Goal: Task Accomplishment & Management: Complete application form

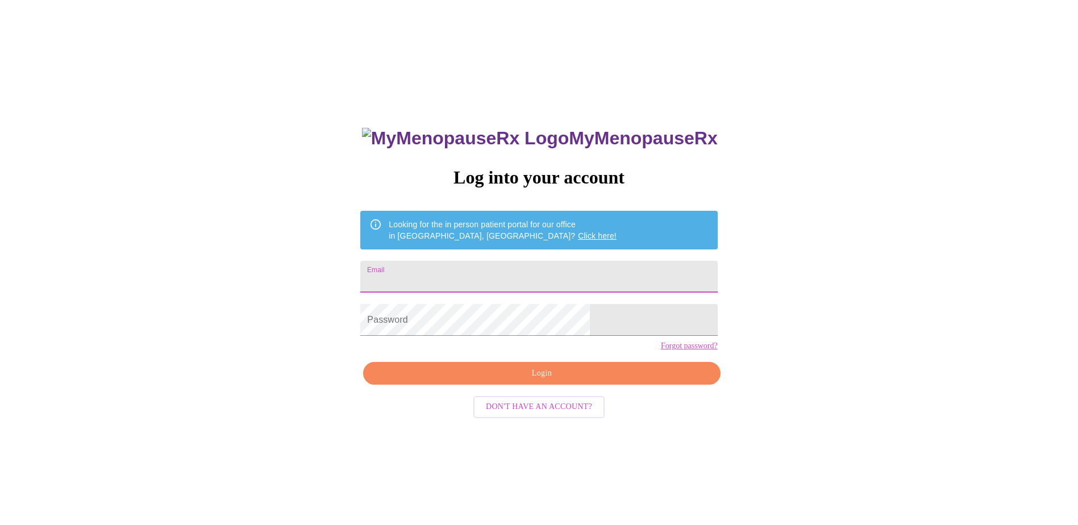
click at [486, 270] on input "Email" at bounding box center [538, 277] width 357 height 32
type input "[EMAIL_ADDRESS][DOMAIN_NAME]"
click at [949, 152] on div "MyMenopauseRx Log into your account Looking for the in person patient portal fo…" at bounding box center [539, 320] width 1069 height 630
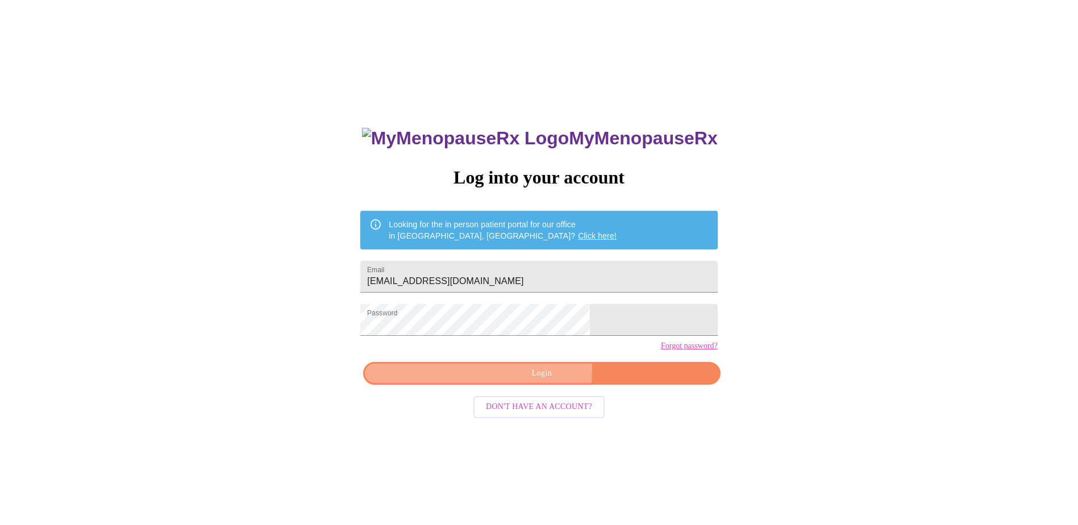
click at [524, 381] on span "Login" at bounding box center [541, 373] width 331 height 14
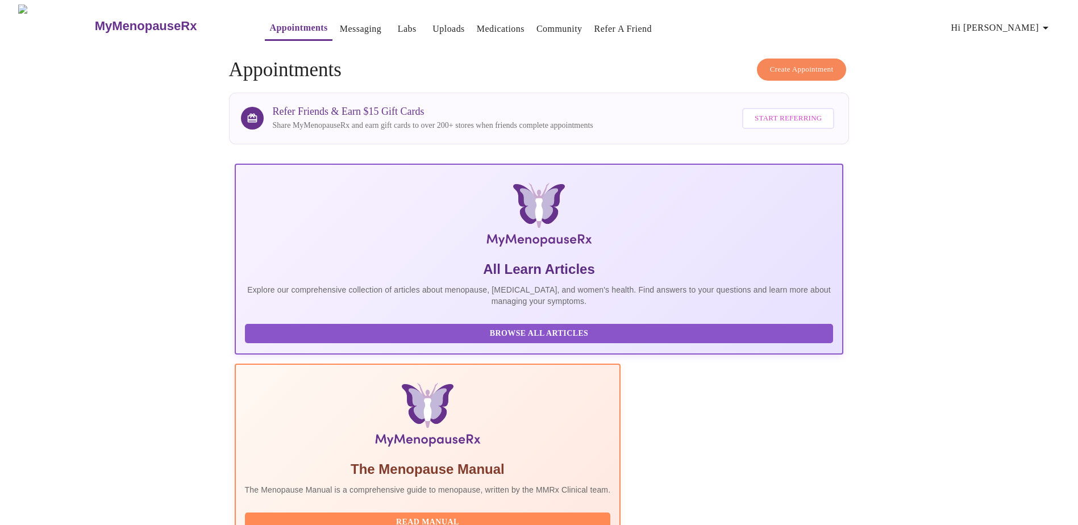
click at [340, 25] on link "Messaging" at bounding box center [360, 29] width 41 height 16
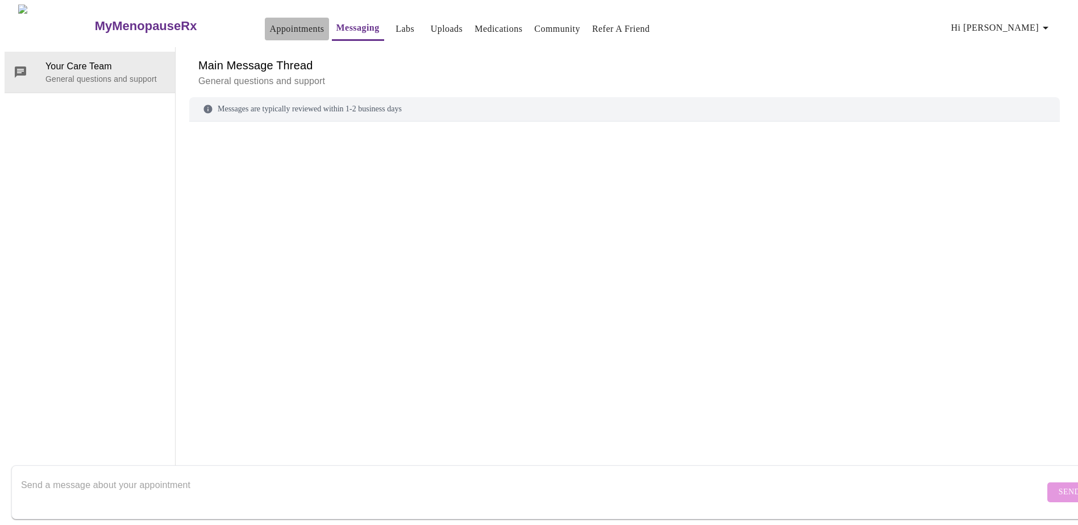
click at [272, 25] on link "Appointments" at bounding box center [296, 29] width 55 height 16
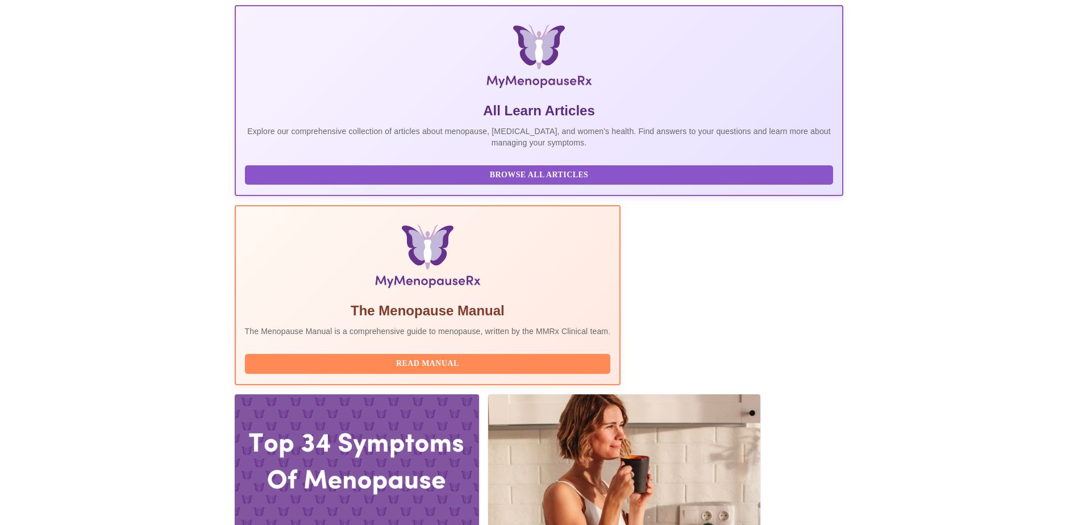
scroll to position [170, 0]
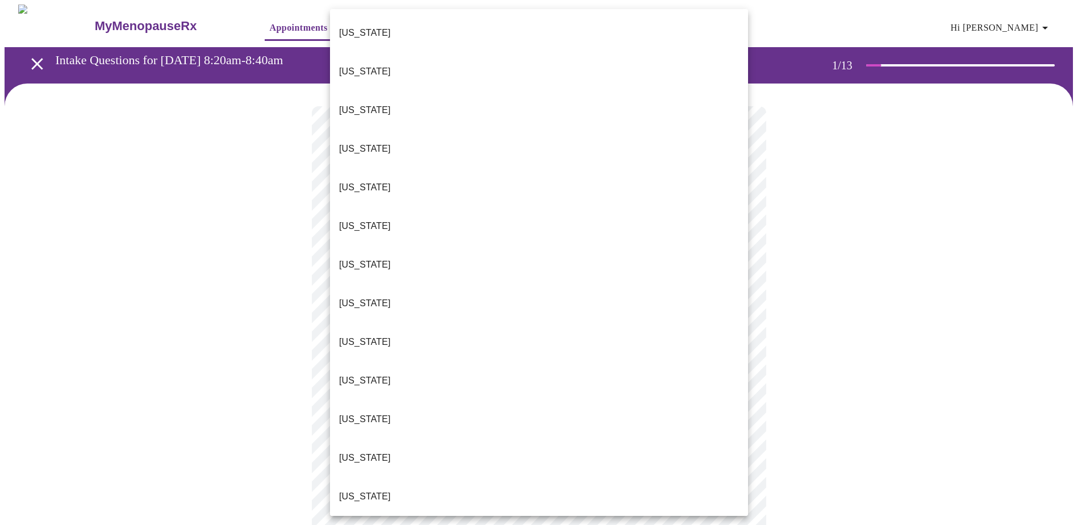
click at [357, 490] on p "[US_STATE]" at bounding box center [365, 497] width 52 height 14
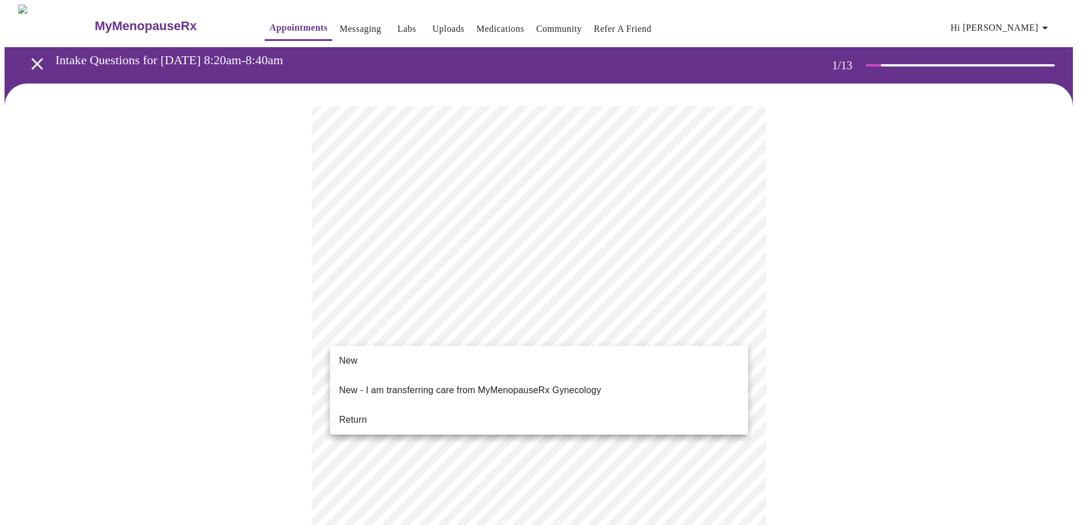
click at [353, 413] on span "Return" at bounding box center [353, 420] width 28 height 14
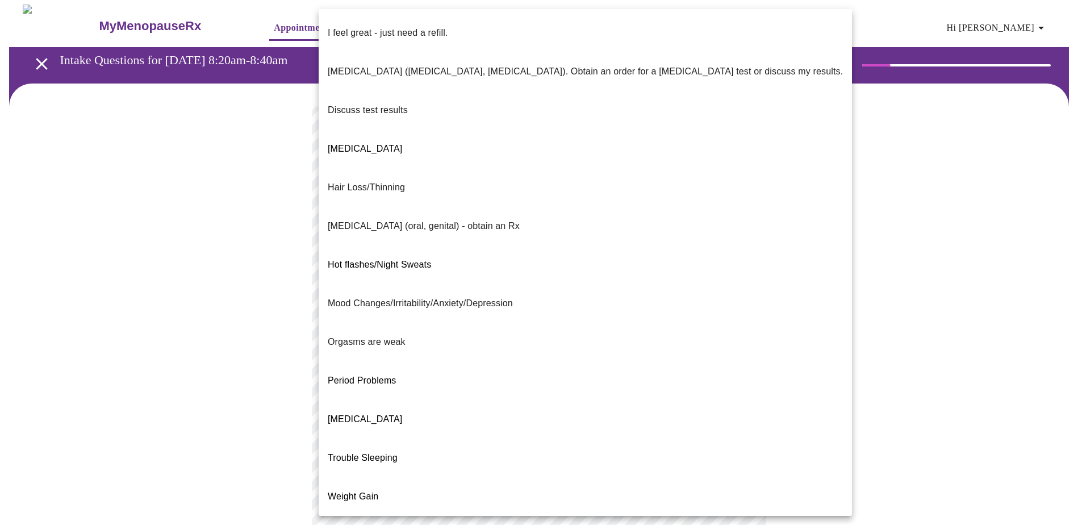
click at [733, 233] on body "MyMenopauseRx Appointments Messaging Labs Uploads Medications Community Refer a…" at bounding box center [539, 399] width 1069 height 788
click at [352, 144] on span "[MEDICAL_DATA]" at bounding box center [360, 149] width 74 height 10
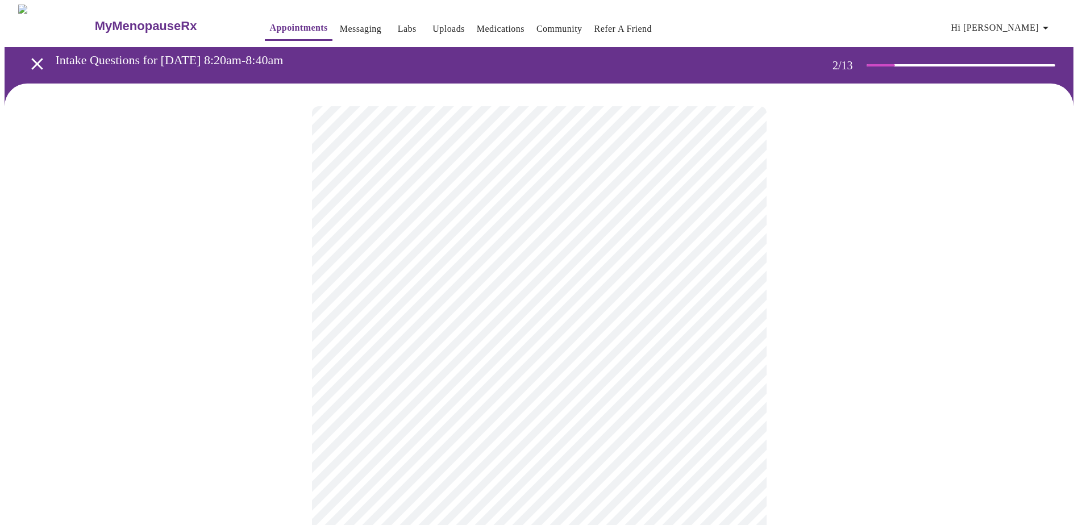
click at [732, 331] on body "MyMenopauseRx Appointments Messaging Labs Uploads Medications Community Refer a…" at bounding box center [539, 396] width 1069 height 782
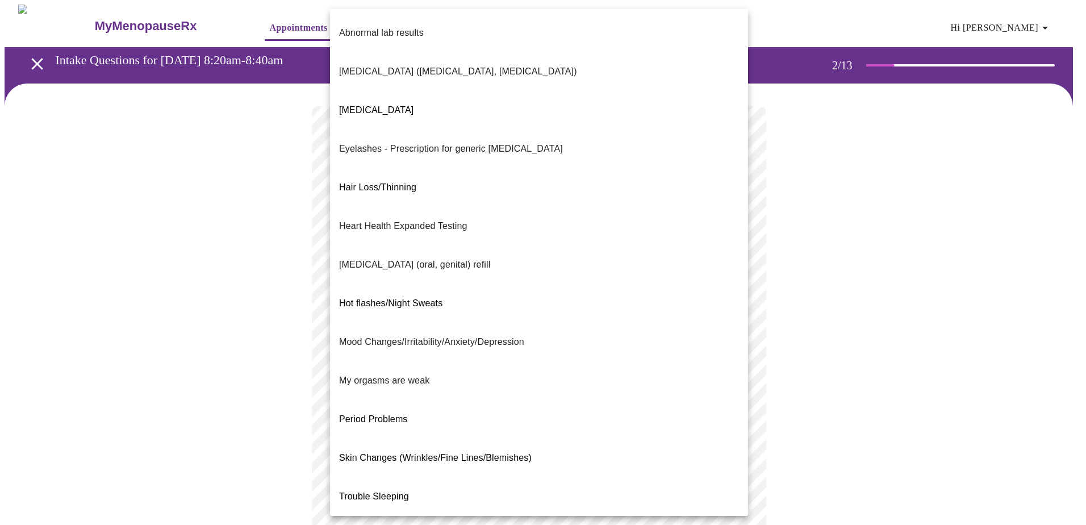
click at [399, 491] on span "Trouble Sleeping" at bounding box center [374, 496] width 70 height 10
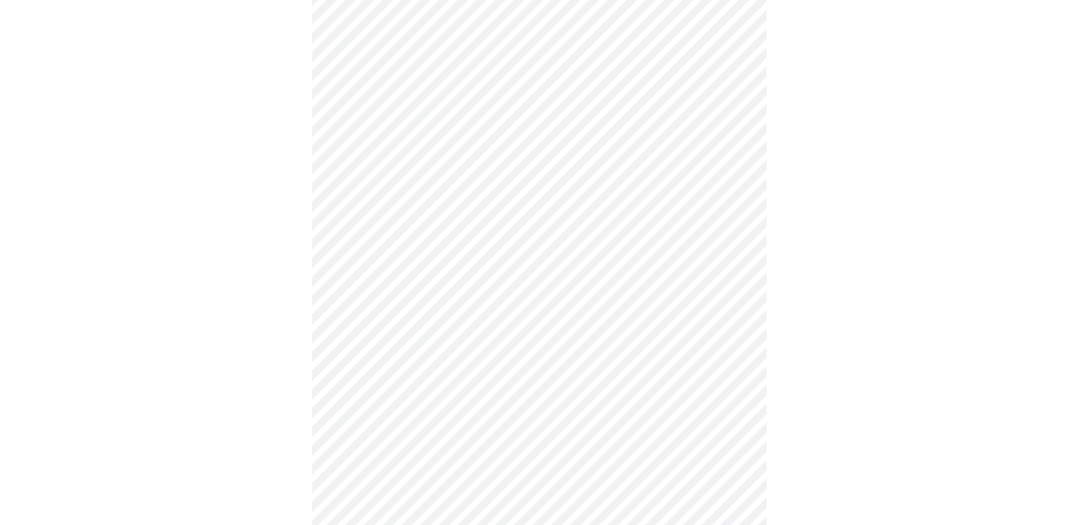
scroll to position [114, 0]
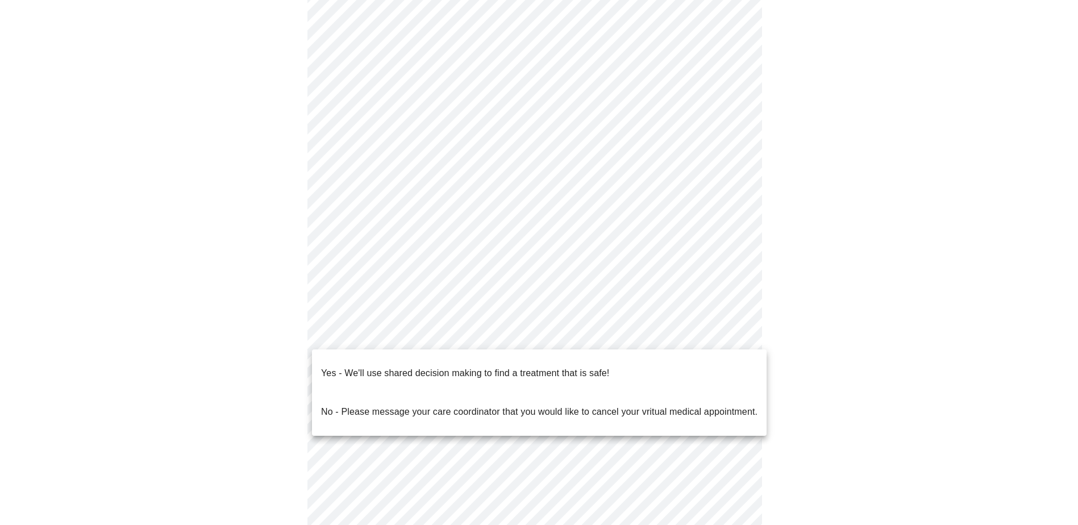
click at [738, 334] on body "MyMenopauseRx Appointments Messaging Labs Uploads Medications Community Refer a…" at bounding box center [539, 278] width 1069 height 775
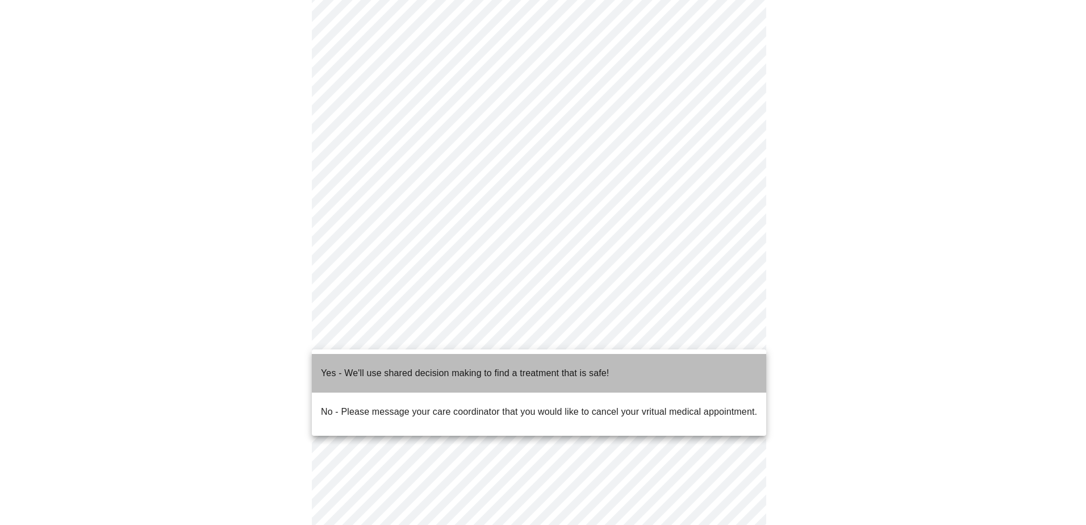
click at [450, 367] on p "Yes - We'll use shared decision making to find a treatment that is safe!" at bounding box center [465, 373] width 288 height 14
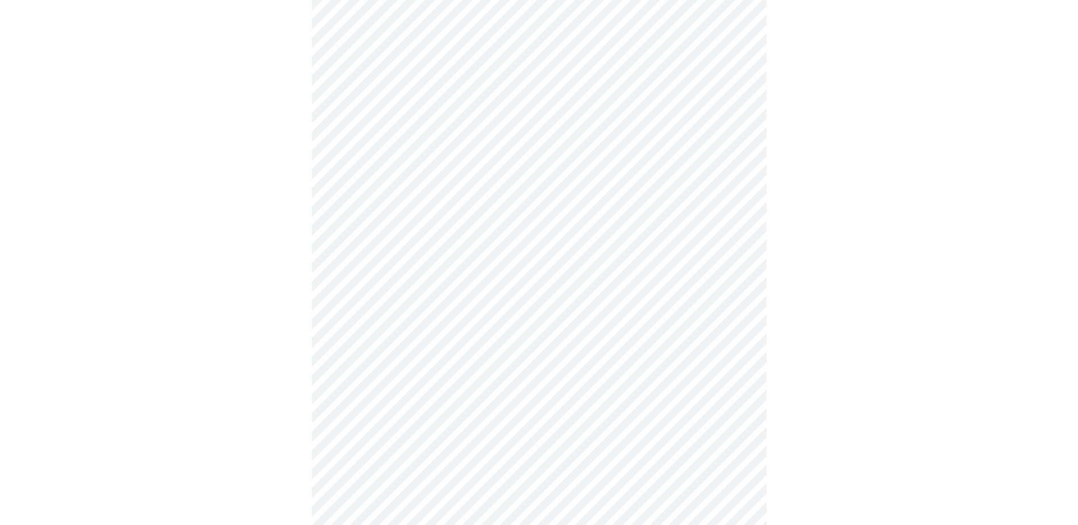
scroll to position [0, 0]
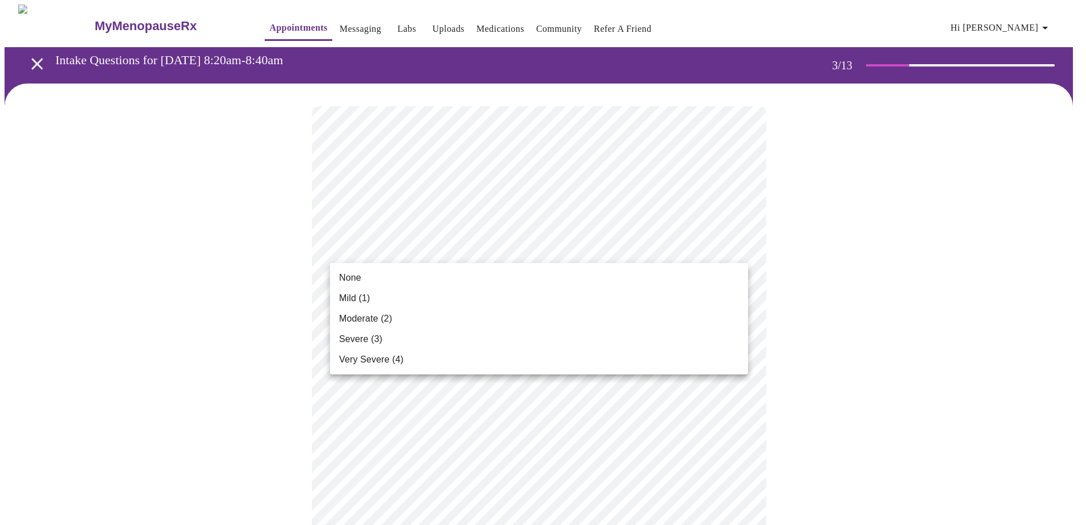
click at [358, 280] on span "None" at bounding box center [350, 278] width 22 height 14
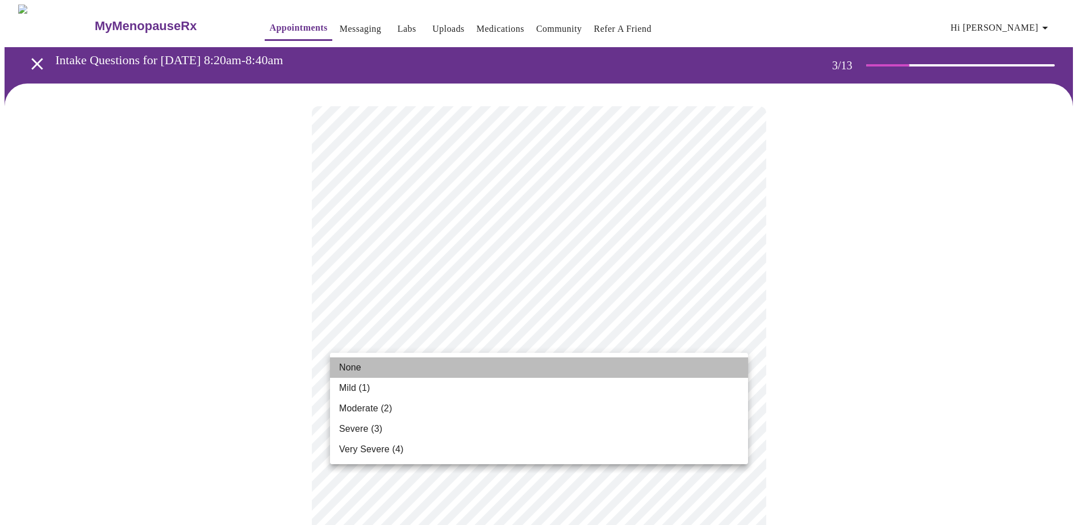
click at [359, 369] on span "None" at bounding box center [350, 368] width 22 height 14
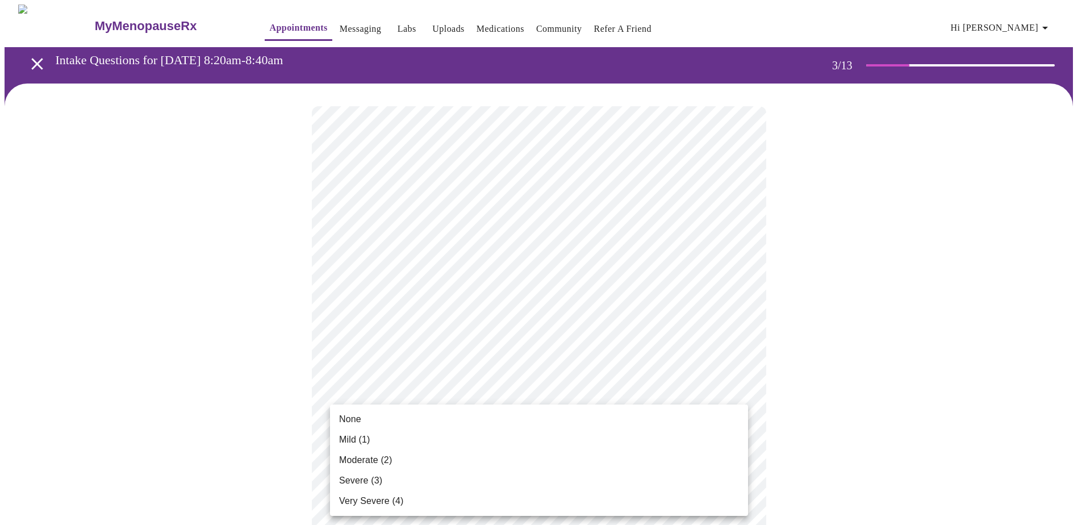
click at [352, 476] on span "Severe (3)" at bounding box center [360, 481] width 43 height 14
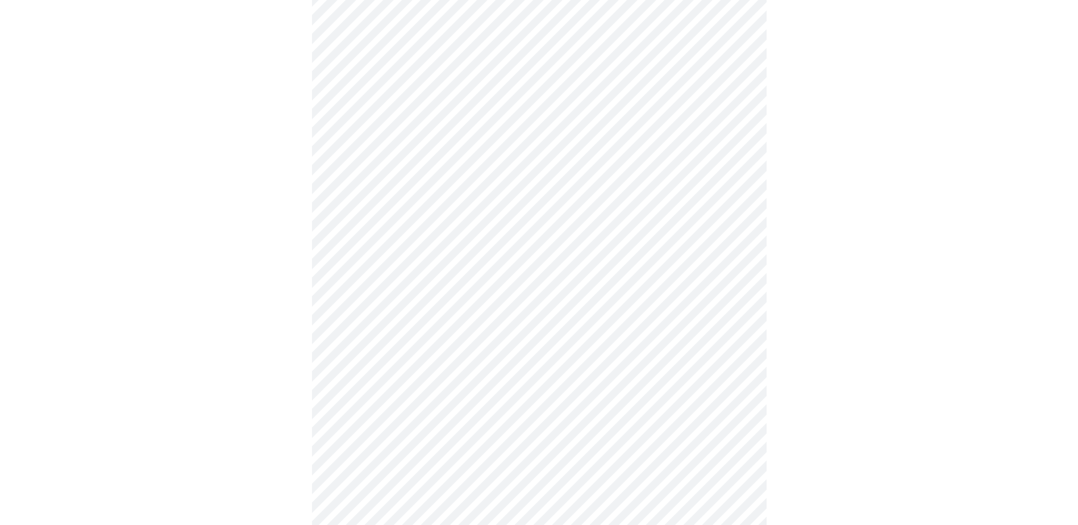
scroll to position [227, 0]
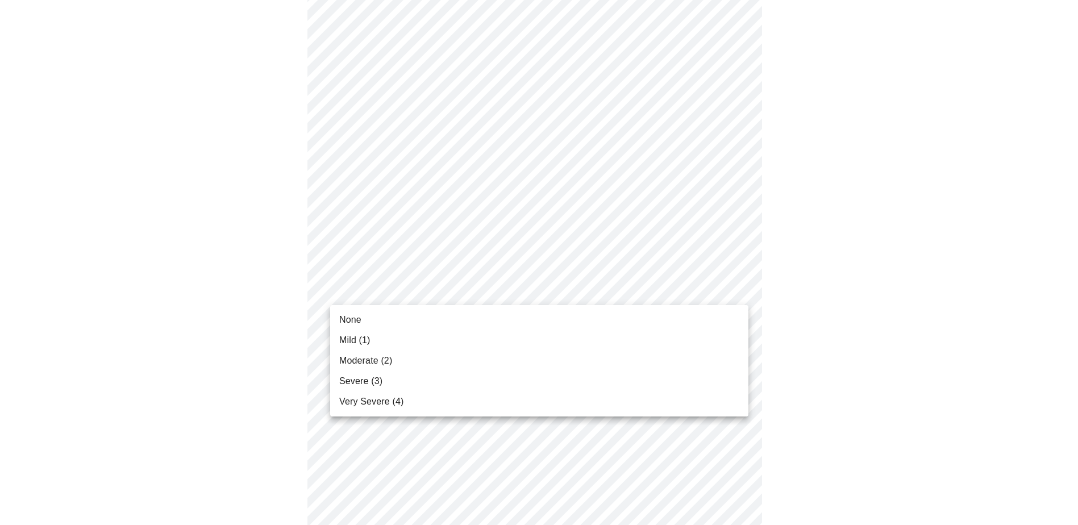
click at [385, 293] on body "MyMenopauseRx Appointments Messaging Labs Uploads Medications Community Refer a…" at bounding box center [539, 508] width 1069 height 1463
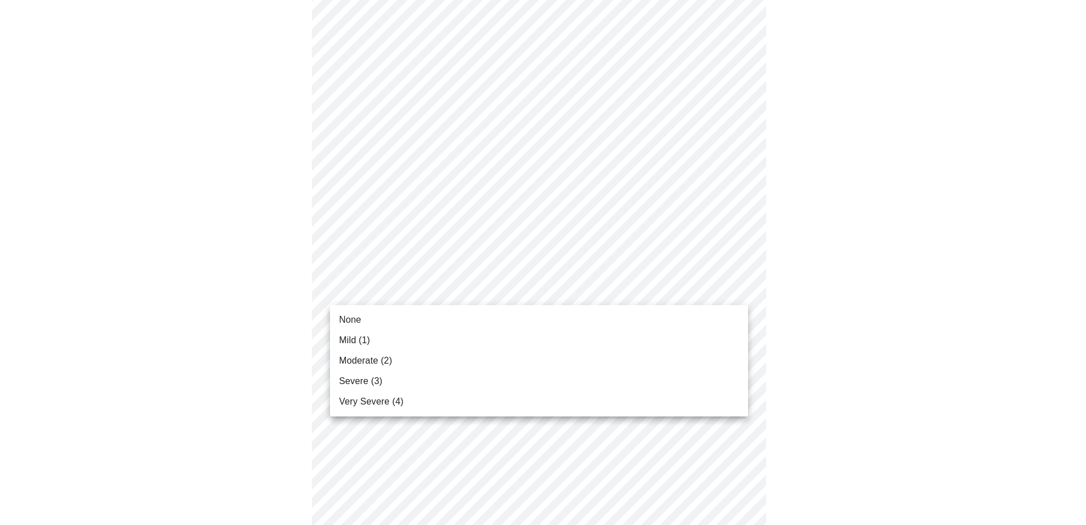
click at [350, 323] on span "None" at bounding box center [350, 320] width 22 height 14
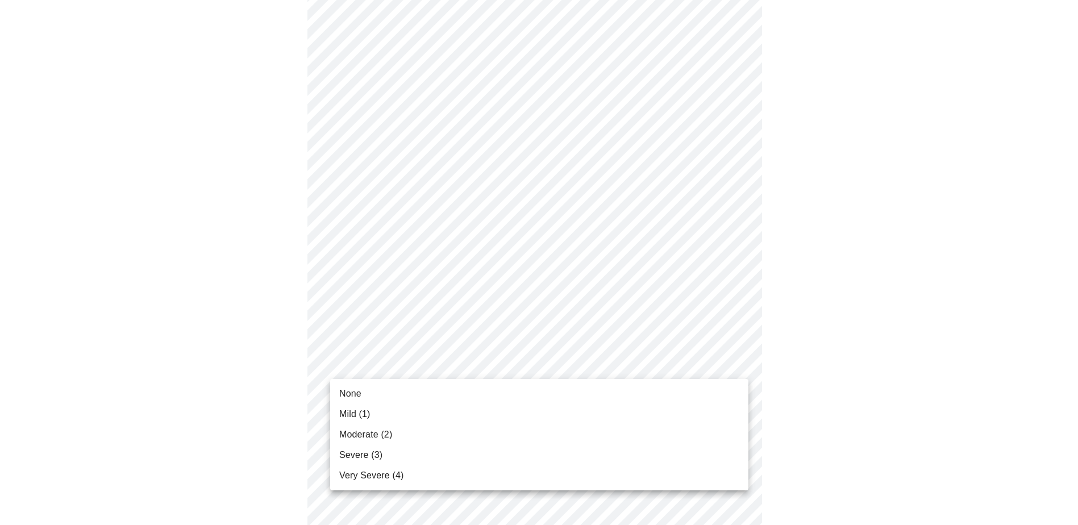
click at [377, 362] on body "MyMenopauseRx Appointments Messaging Labs Uploads Medications Community Refer a…" at bounding box center [539, 501] width 1069 height 1448
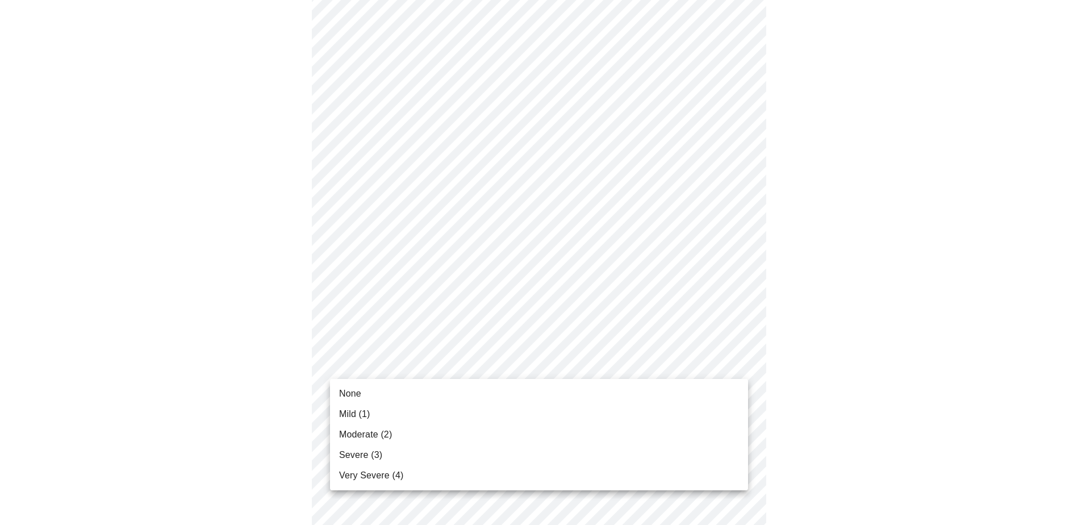
click at [344, 412] on span "Mild (1)" at bounding box center [354, 414] width 31 height 14
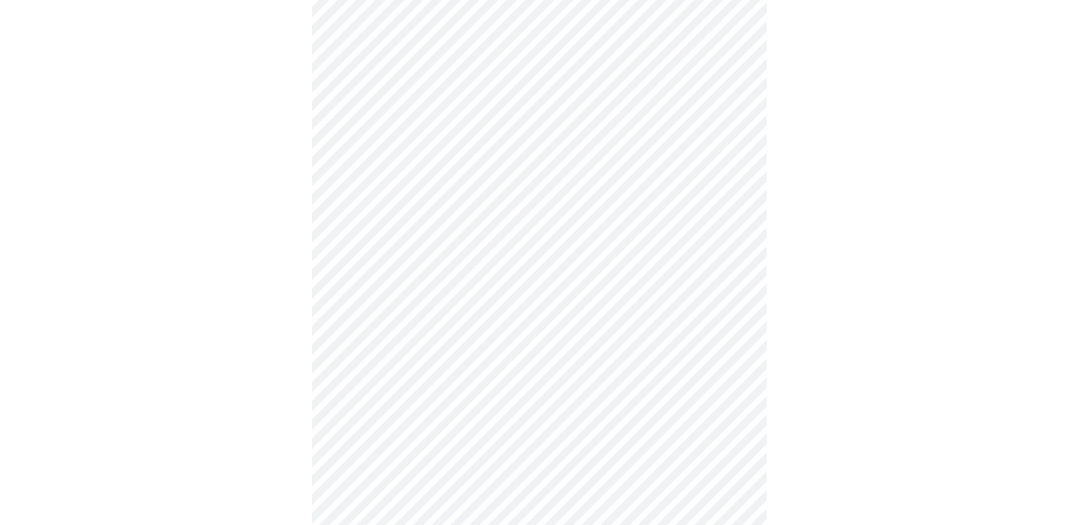
scroll to position [454, 0]
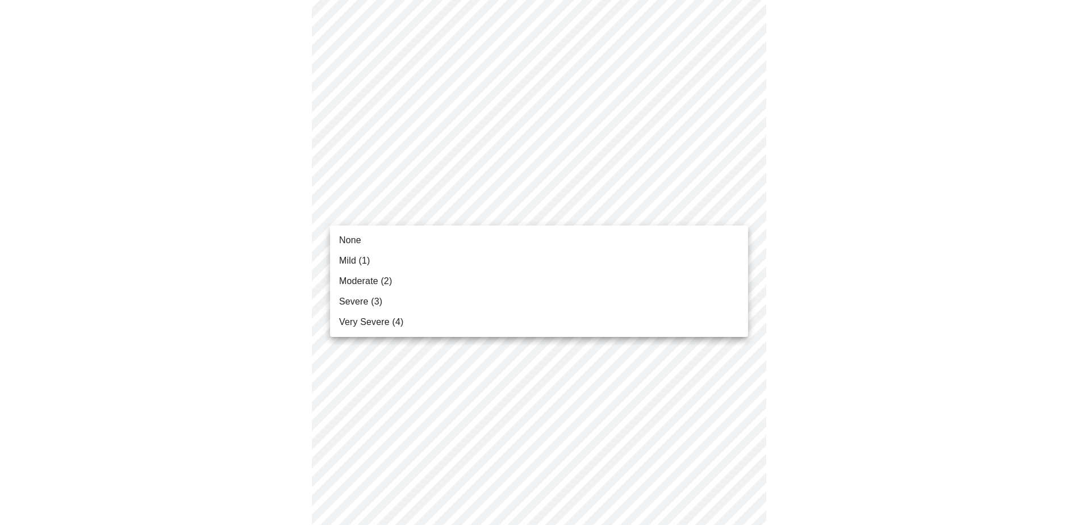
click at [415, 207] on body "MyMenopauseRx Appointments Messaging Labs Uploads Medications Community Refer a…" at bounding box center [543, 266] width 1077 height 1432
click at [369, 135] on div at bounding box center [543, 262] width 1086 height 525
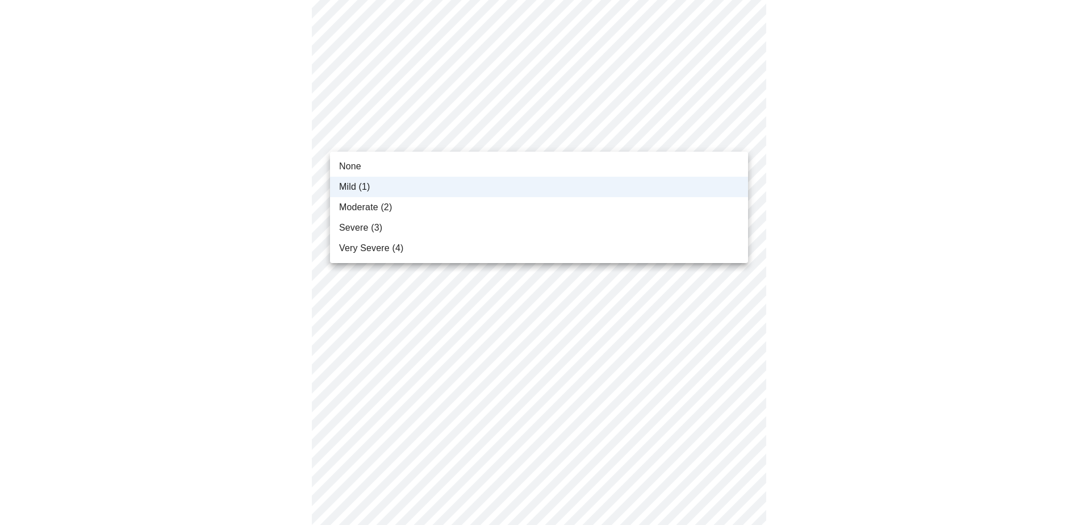
click at [719, 135] on body "MyMenopauseRx Appointments Messaging Labs Uploads Medications Community Refer a…" at bounding box center [543, 266] width 1077 height 1432
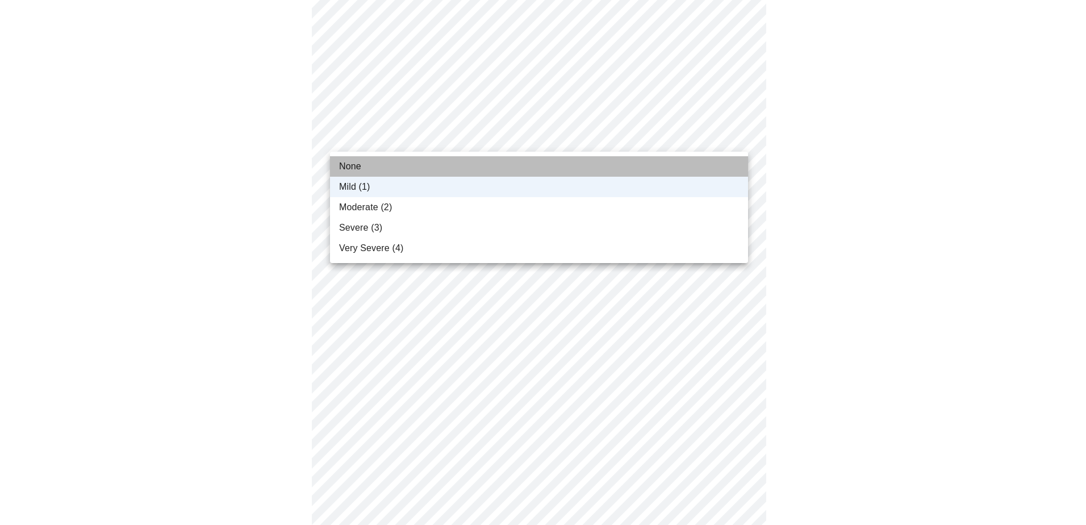
click at [385, 171] on li "None" at bounding box center [539, 166] width 418 height 20
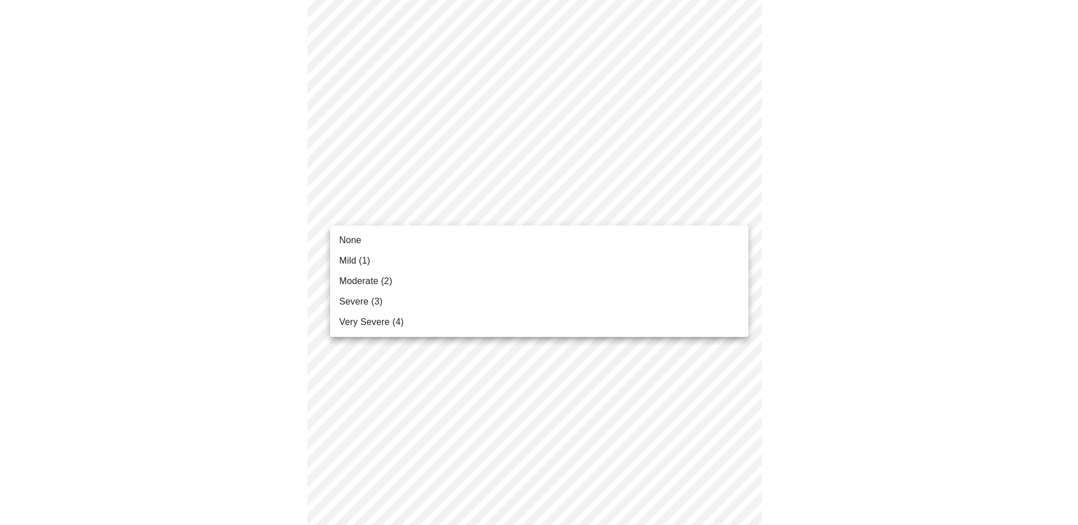
click at [497, 209] on body "MyMenopauseRx Appointments Messaging Labs Uploads Medications Community Refer a…" at bounding box center [539, 266] width 1069 height 1432
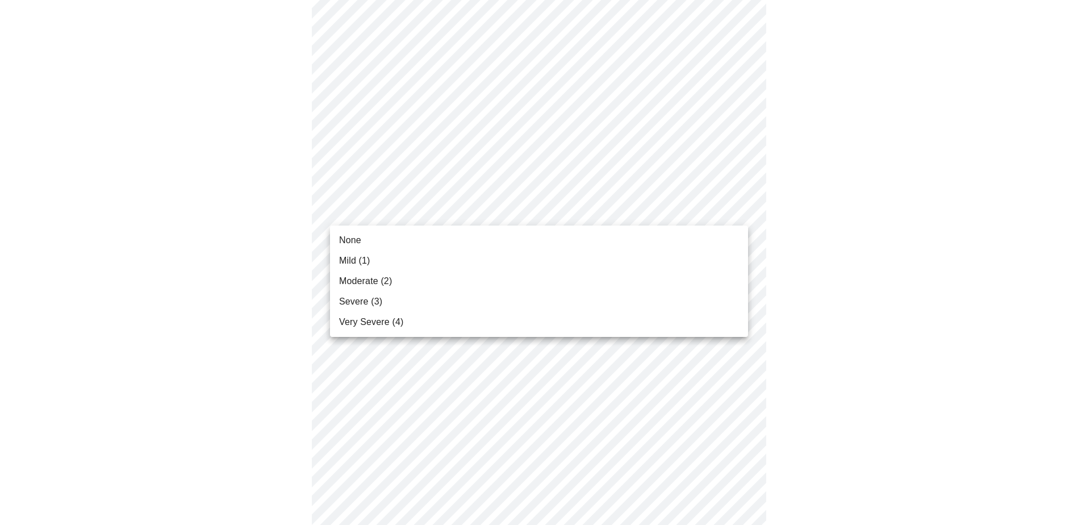
click at [401, 252] on li "Mild (1)" at bounding box center [539, 261] width 418 height 20
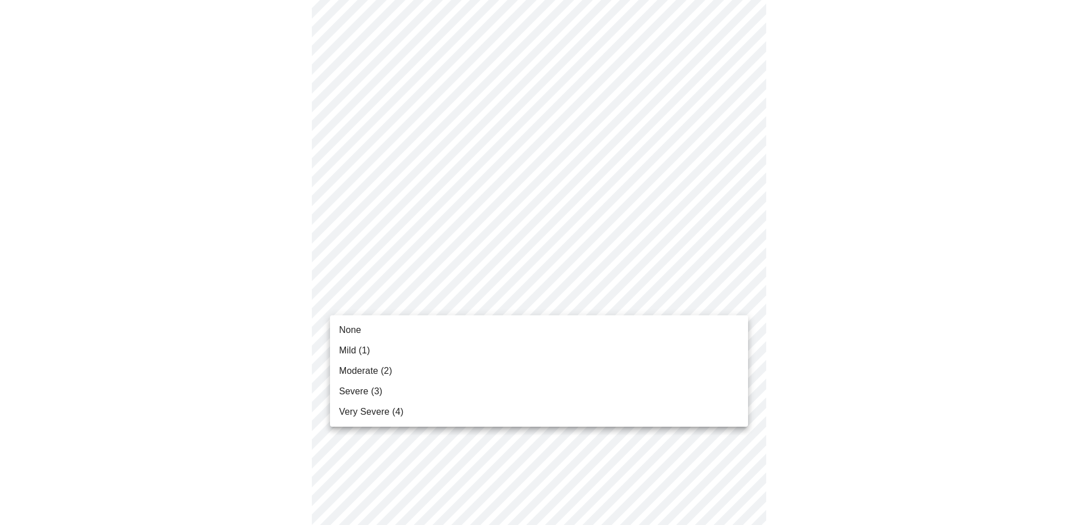
click at [492, 297] on body "MyMenopauseRx Appointments Messaging Labs Uploads Medications Community Refer a…" at bounding box center [543, 258] width 1077 height 1416
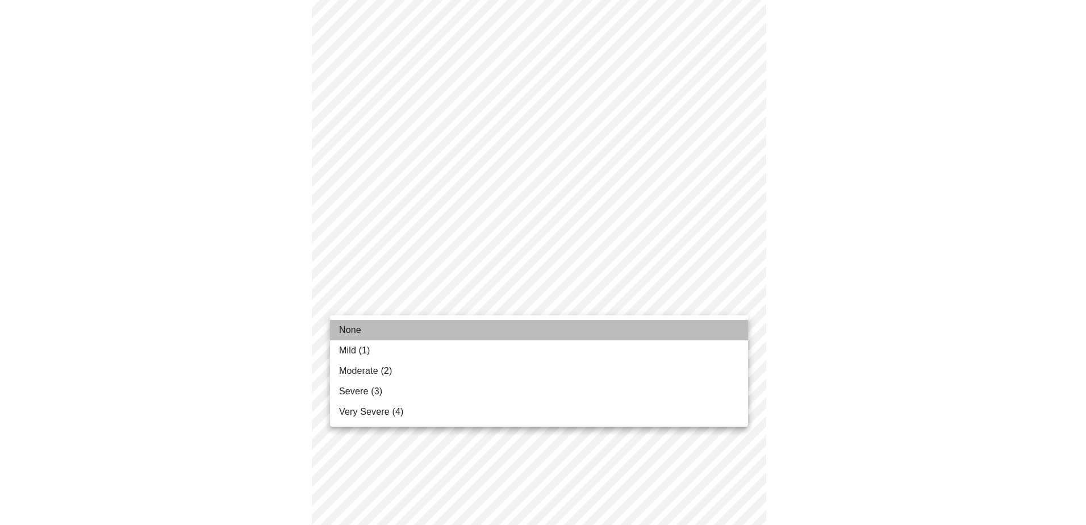
click at [344, 329] on span "None" at bounding box center [350, 330] width 22 height 14
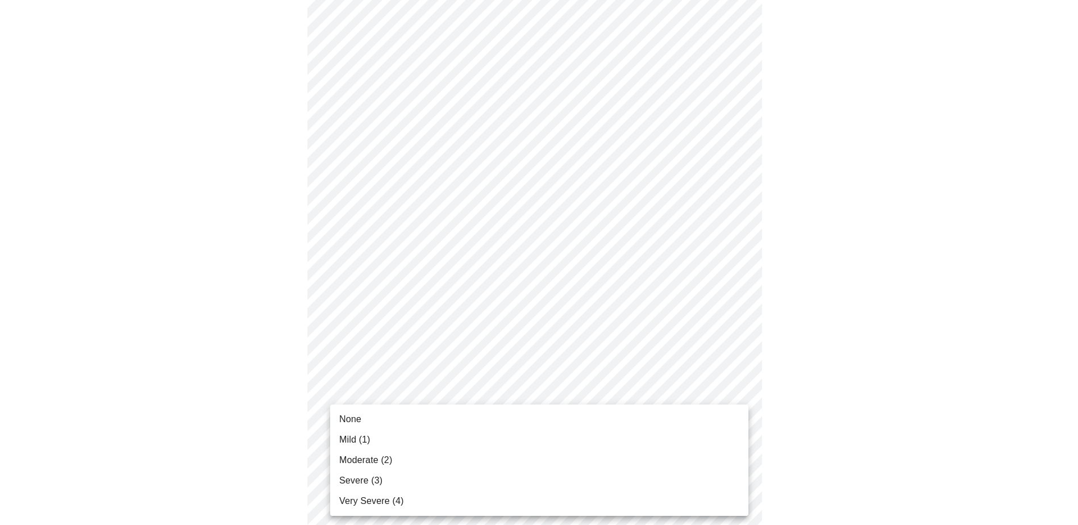
click at [377, 391] on body "MyMenopauseRx Appointments Messaging Labs Uploads Medications Community Refer a…" at bounding box center [539, 250] width 1069 height 1400
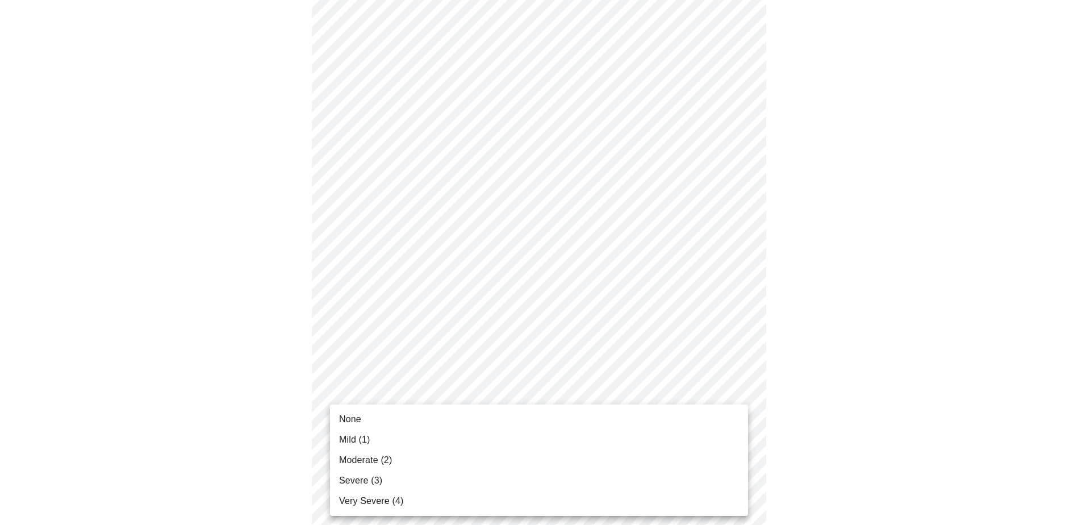
drag, startPoint x: 361, startPoint y: 478, endPoint x: 391, endPoint y: 461, distance: 34.3
click at [361, 477] on span "Severe (3)" at bounding box center [360, 481] width 43 height 14
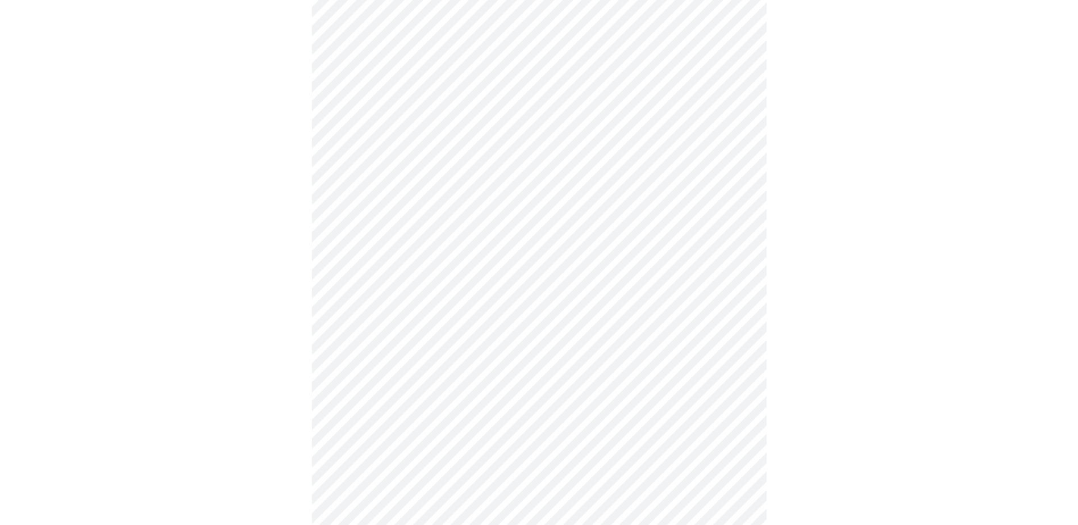
scroll to position [625, 0]
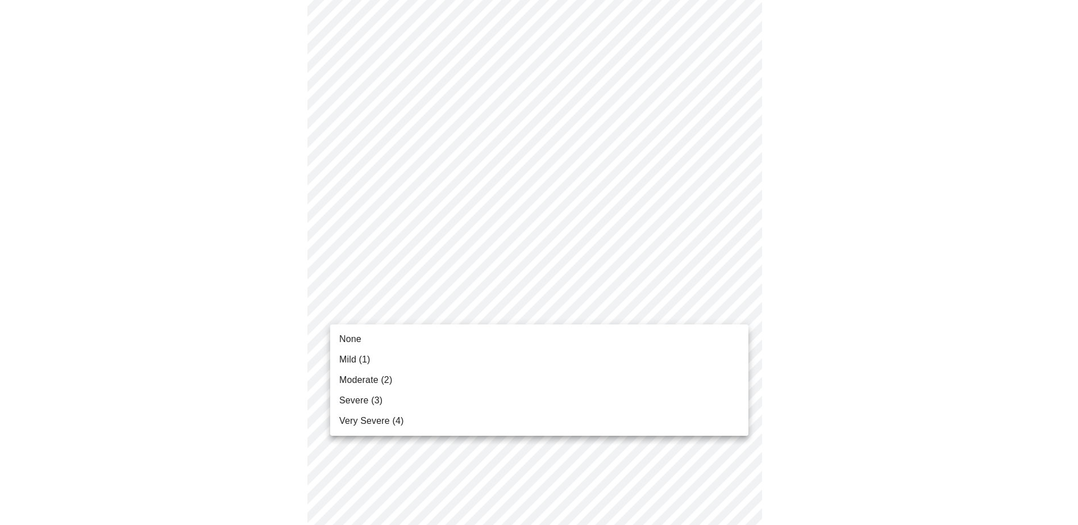
click at [391, 310] on body "MyMenopauseRx Appointments Messaging Labs Uploads Medications Community Refer a…" at bounding box center [539, 72] width 1069 height 1384
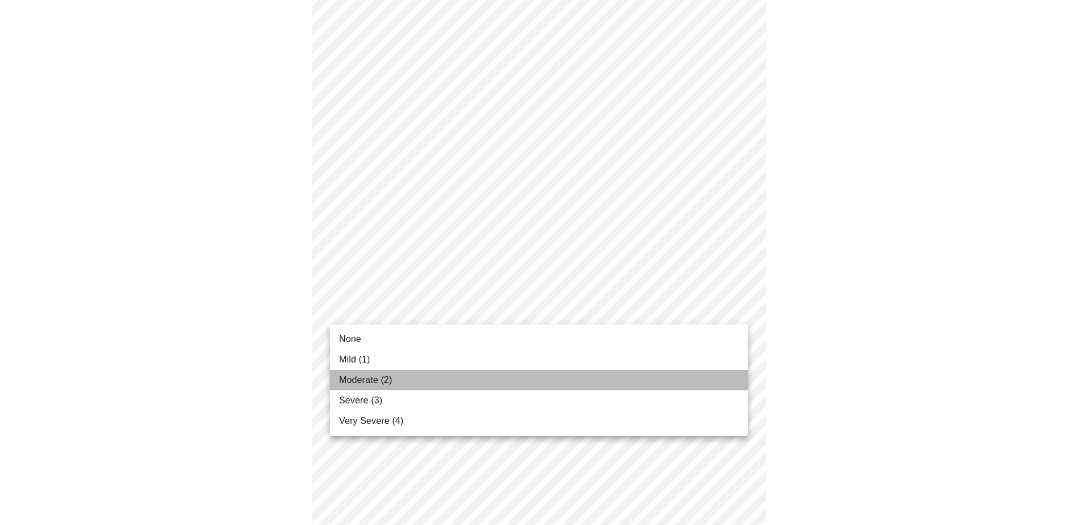
click at [366, 381] on span "Moderate (2)" at bounding box center [365, 380] width 53 height 14
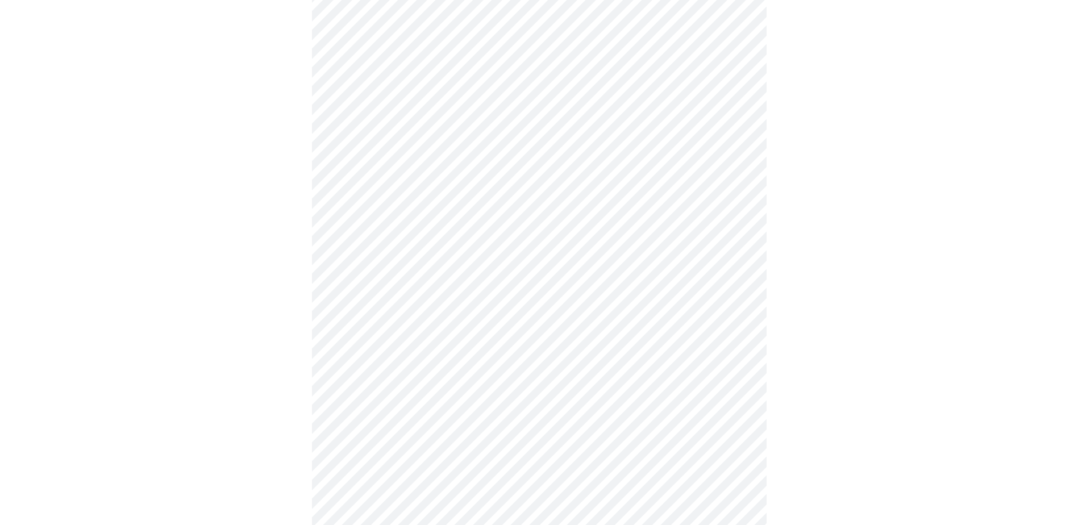
scroll to position [795, 0]
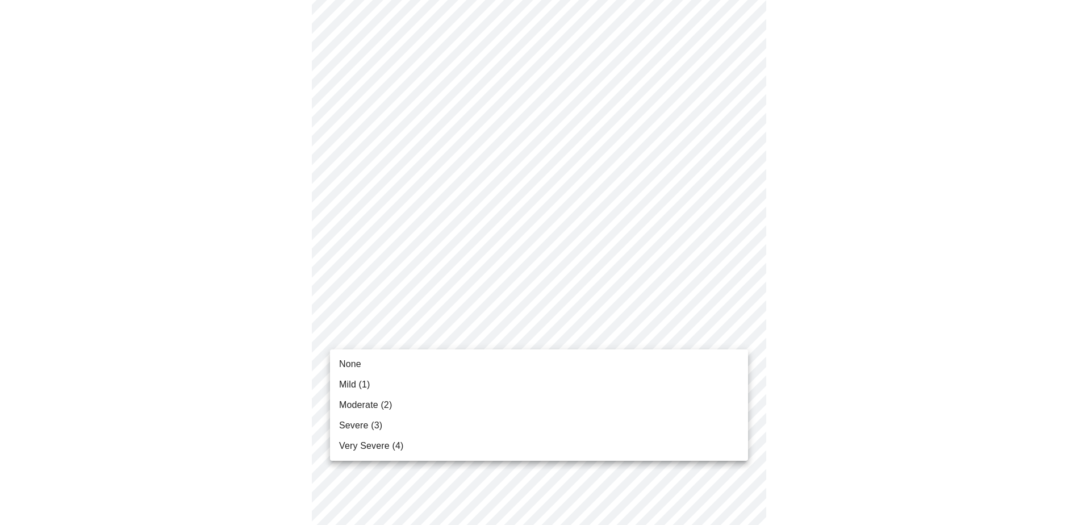
click at [348, 379] on span "Mild (1)" at bounding box center [354, 385] width 31 height 14
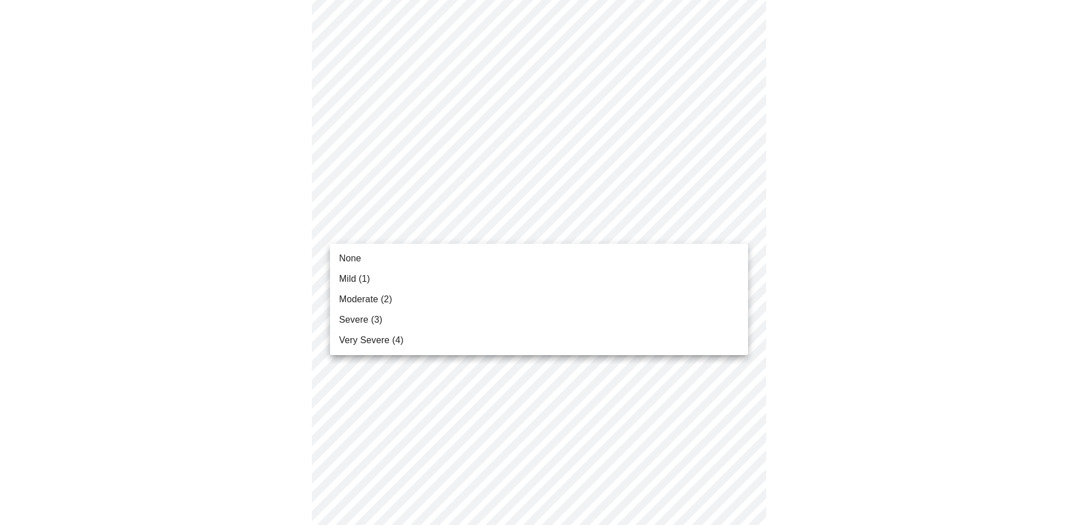
click at [349, 277] on span "Mild (1)" at bounding box center [354, 279] width 31 height 14
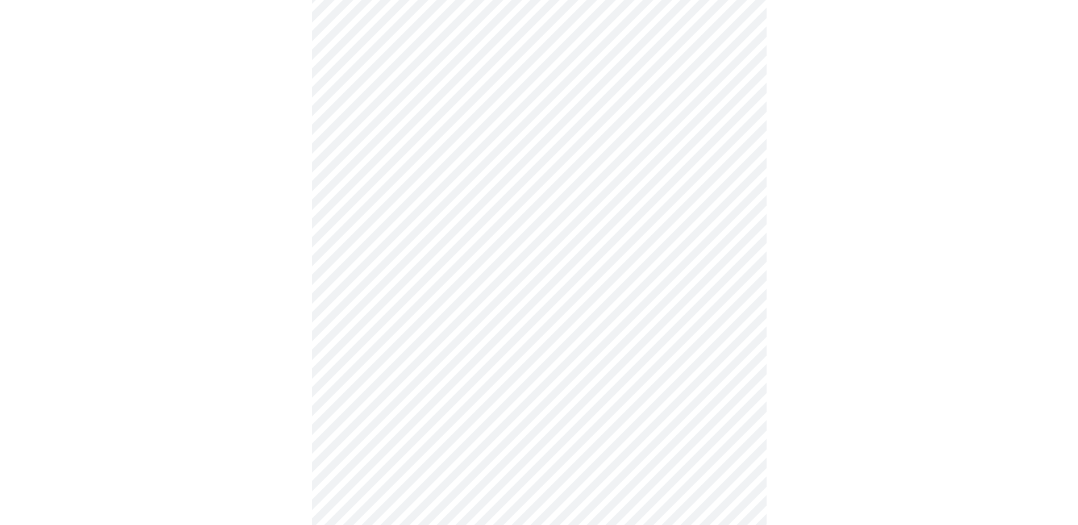
scroll to position [398, 0]
click at [623, 292] on body "MyMenopauseRx Appointments Messaging Labs Uploads Medications Community Refer a…" at bounding box center [539, 167] width 1069 height 1121
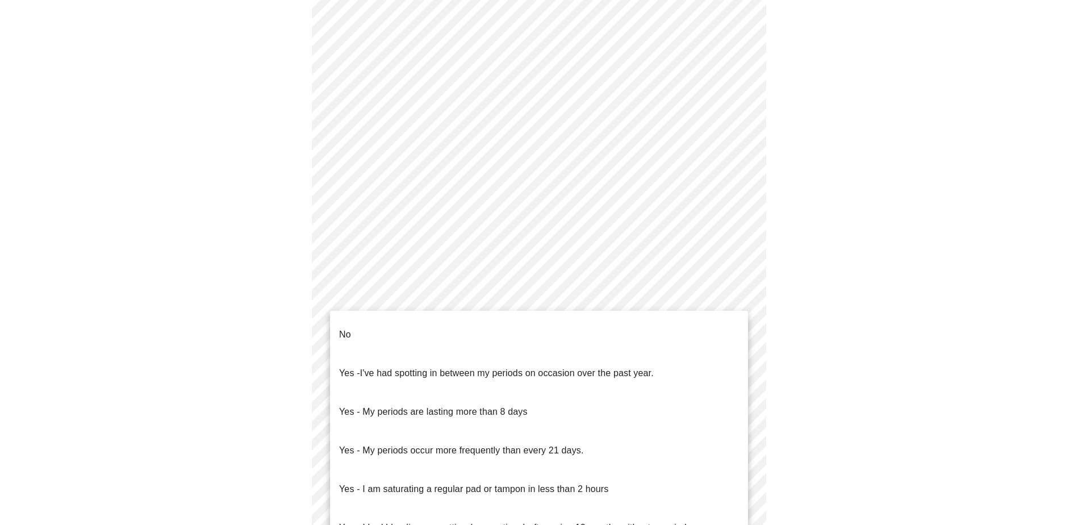
click at [348, 328] on p "No" at bounding box center [345, 335] width 12 height 14
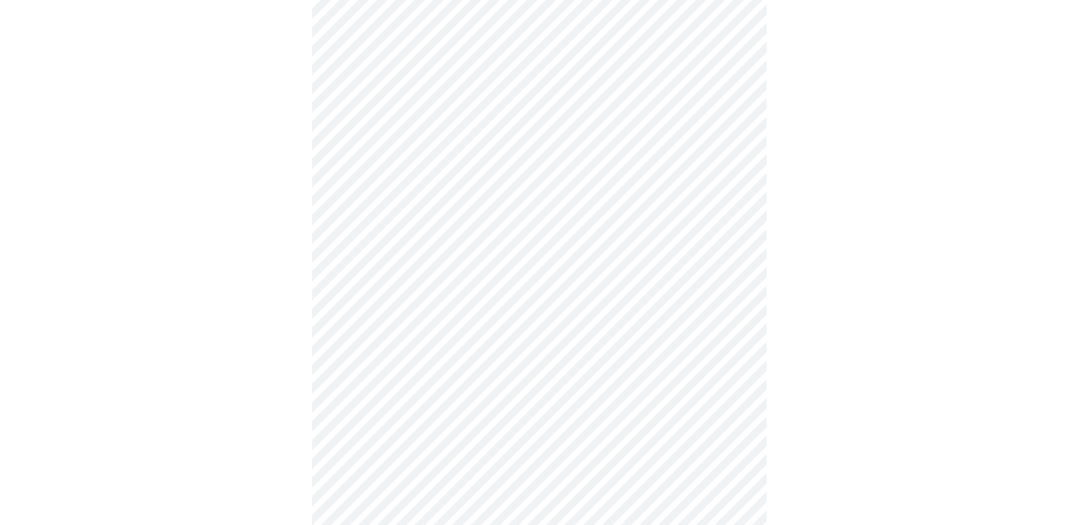
click at [402, 378] on body "MyMenopauseRx Appointments Messaging Labs Uploads Medications Community Refer a…" at bounding box center [539, 164] width 1069 height 1115
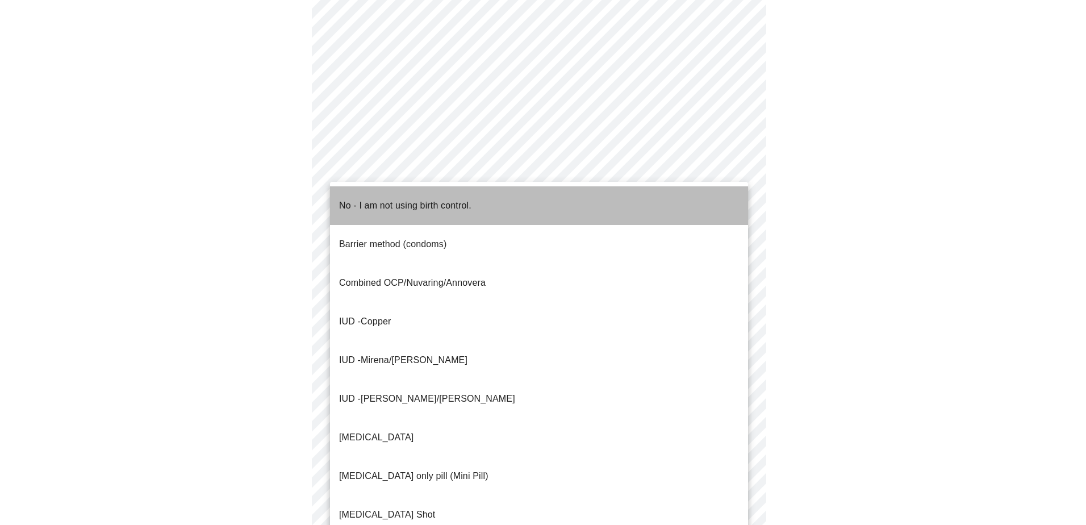
click at [374, 199] on p "No - I am not using birth control." at bounding box center [405, 206] width 132 height 14
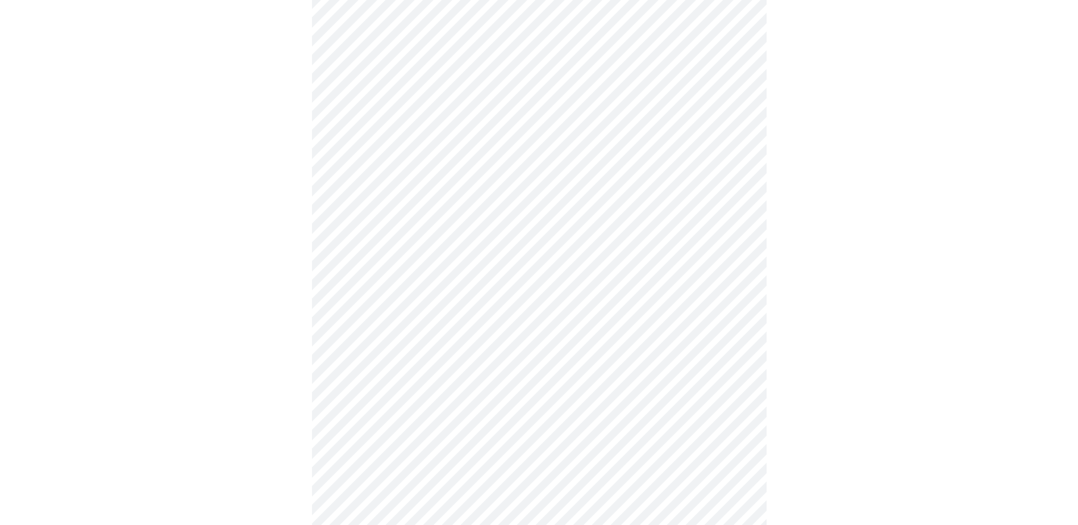
scroll to position [568, 0]
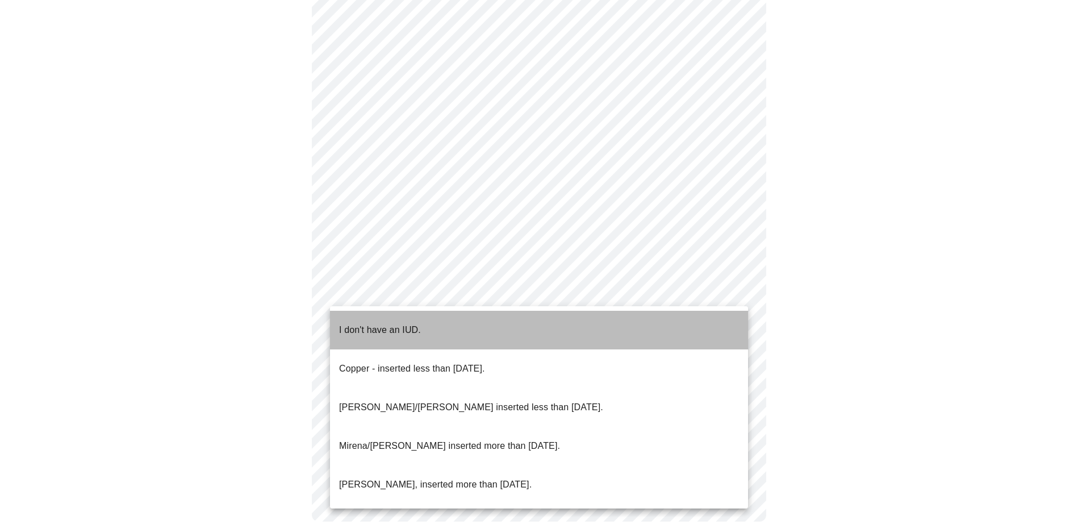
click at [398, 323] on p "I don't have an IUD." at bounding box center [380, 330] width 82 height 14
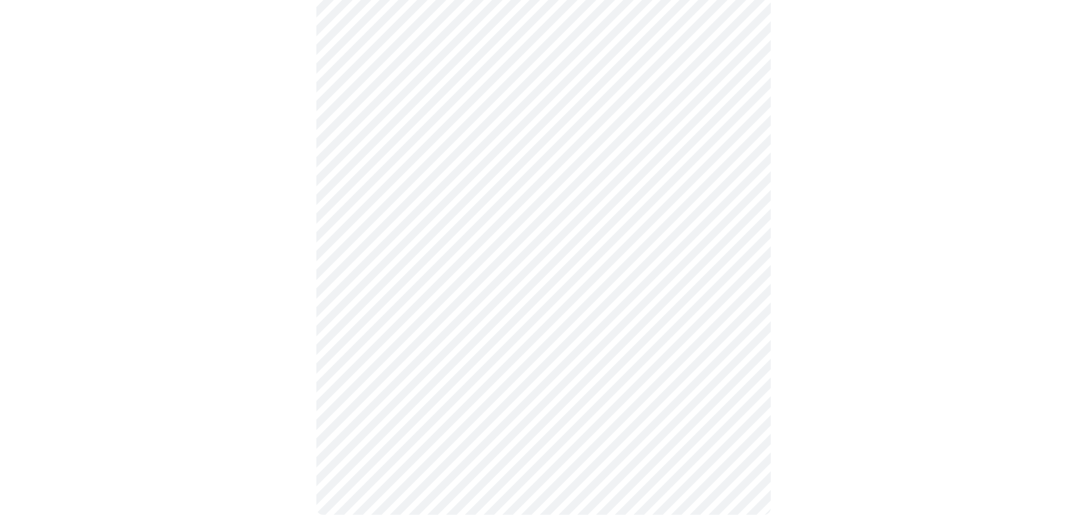
scroll to position [576, 0]
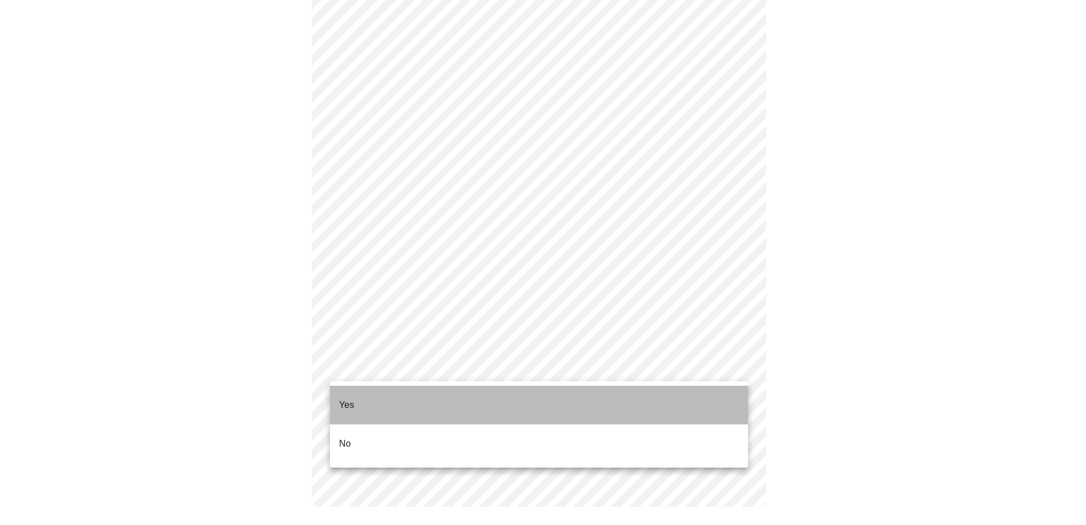
click at [360, 399] on li "Yes" at bounding box center [539, 405] width 418 height 39
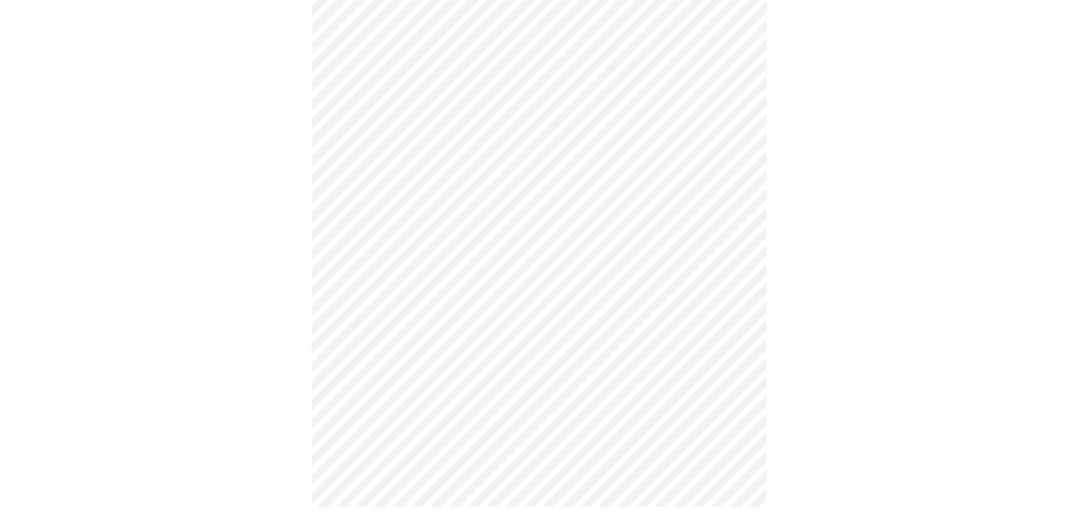
scroll to position [0, 0]
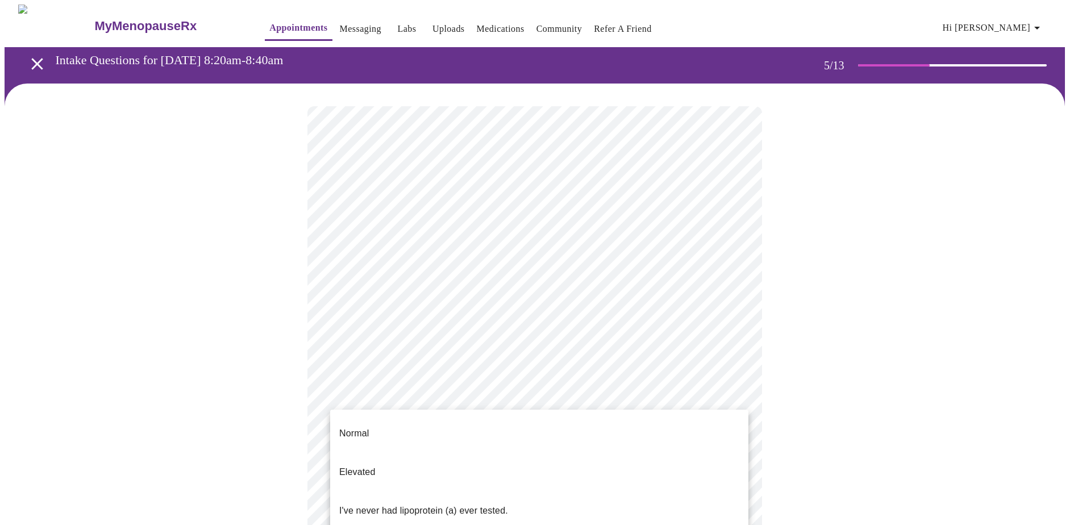
click at [739, 391] on body "MyMenopauseRx Appointments Messaging Labs Uploads Medications Community Refer a…" at bounding box center [539, 425] width 1069 height 840
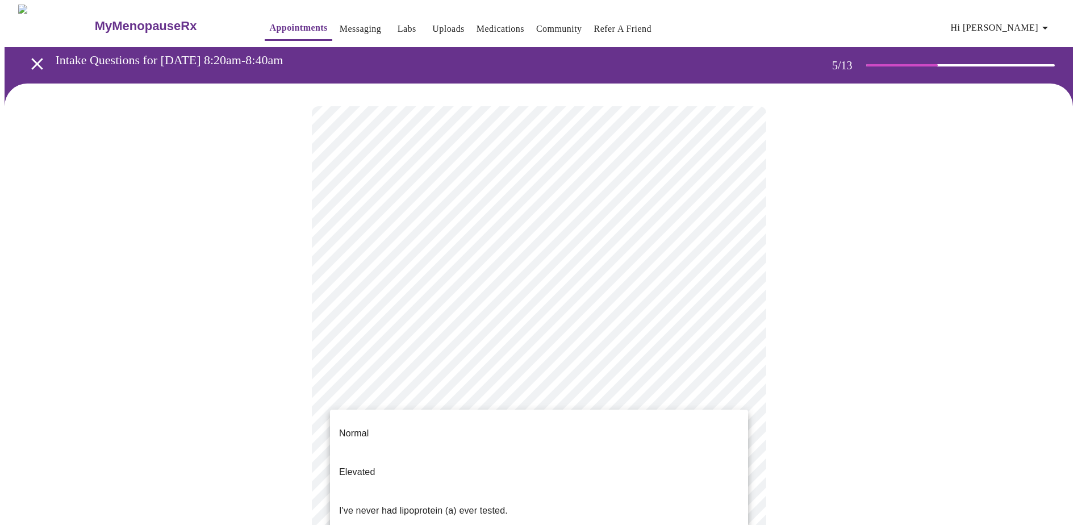
click at [365, 465] on p "Elevated" at bounding box center [357, 472] width 36 height 14
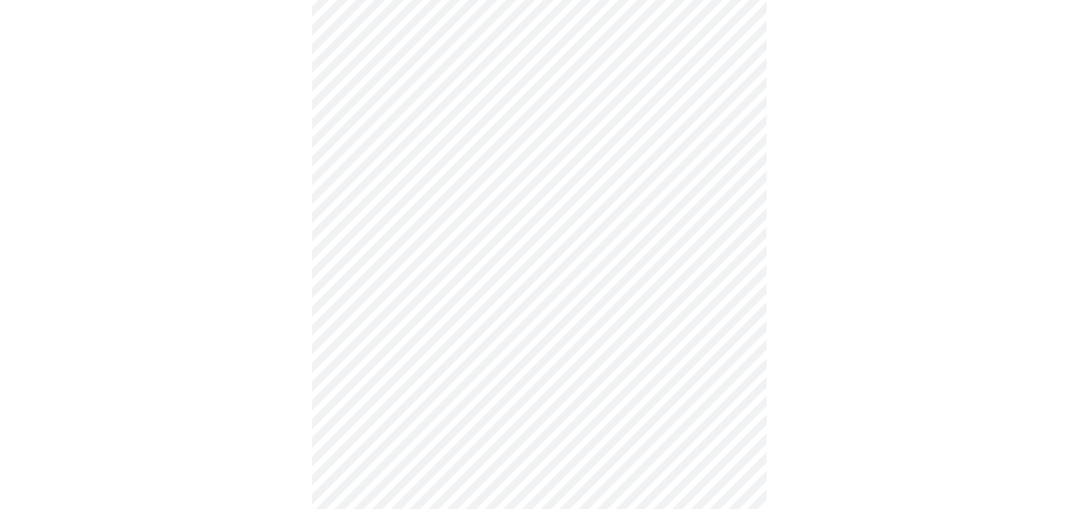
scroll to position [308, 0]
click at [256, 264] on div at bounding box center [539, 152] width 1069 height 754
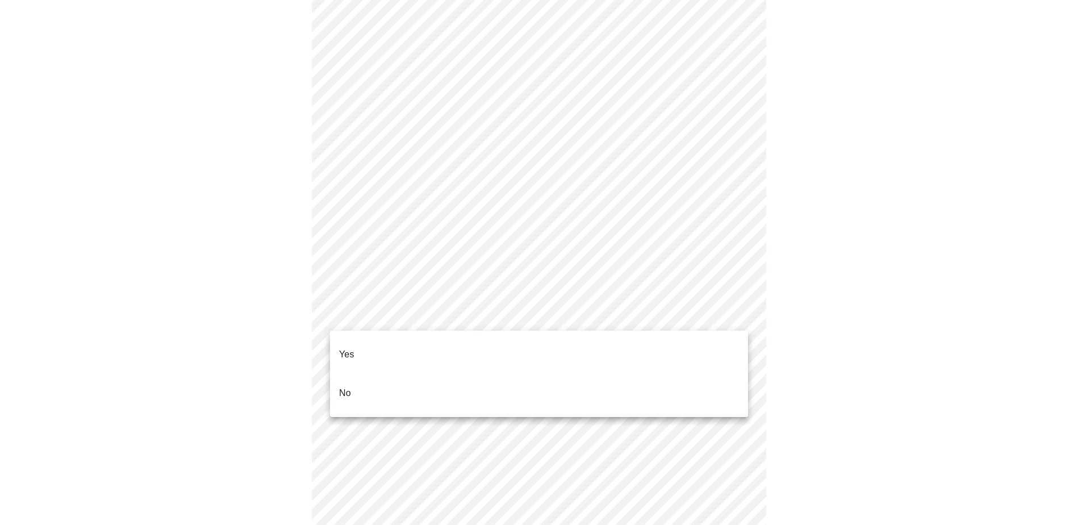
click at [361, 378] on li "No" at bounding box center [539, 393] width 418 height 39
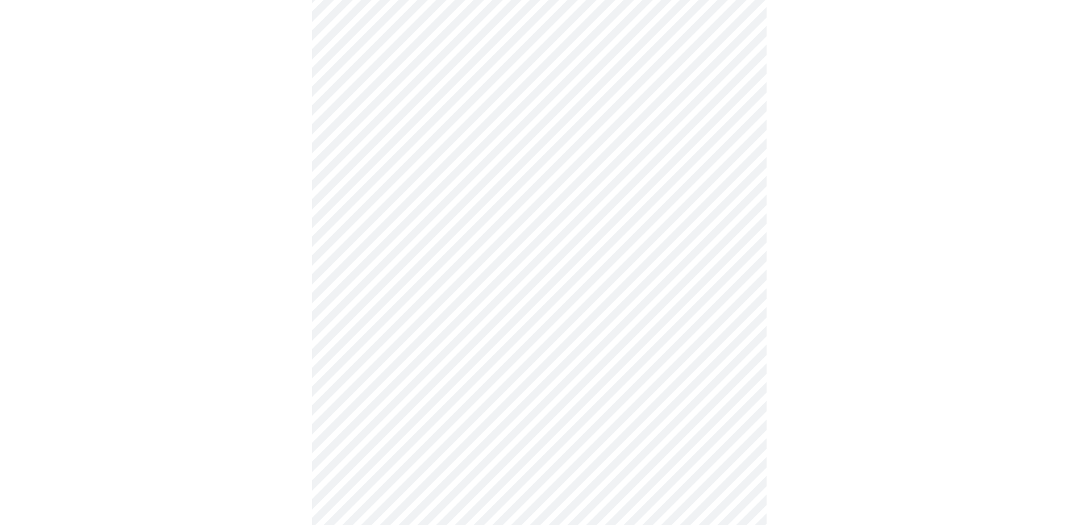
scroll to position [795, 0]
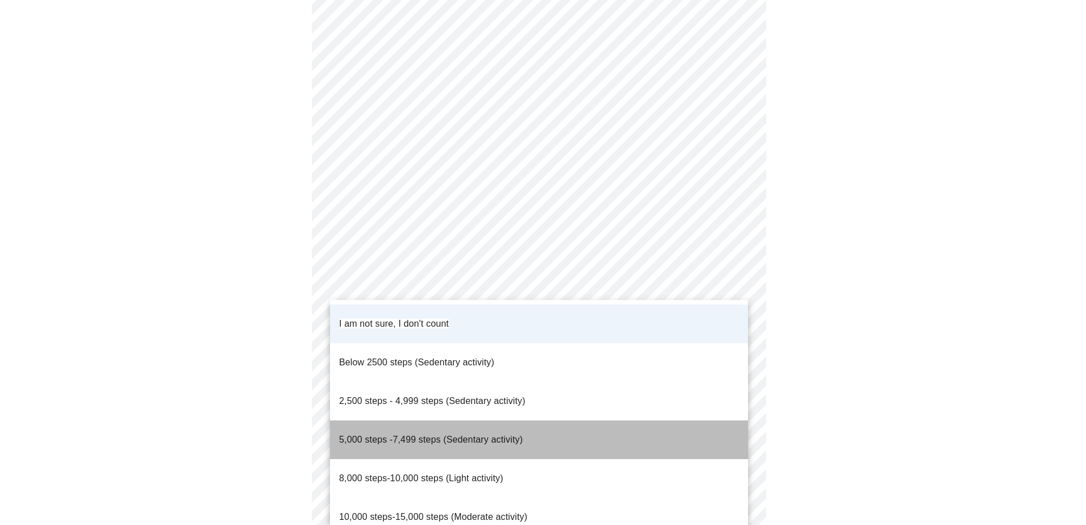
click at [473, 435] on span "5,000 steps -7,499 steps (Sedentary activity)" at bounding box center [430, 440] width 183 height 10
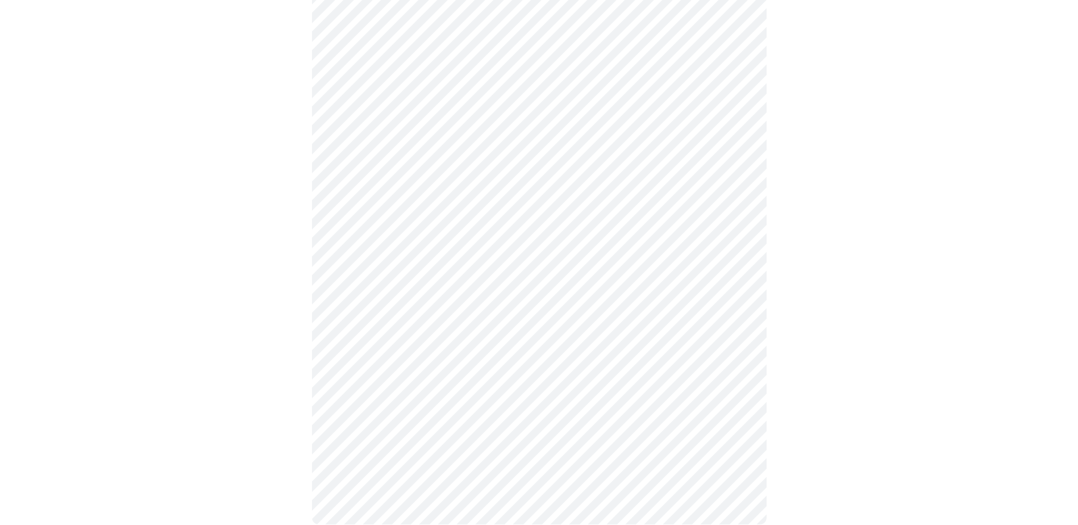
scroll to position [561, 0]
